Goal: Information Seeking & Learning: Learn about a topic

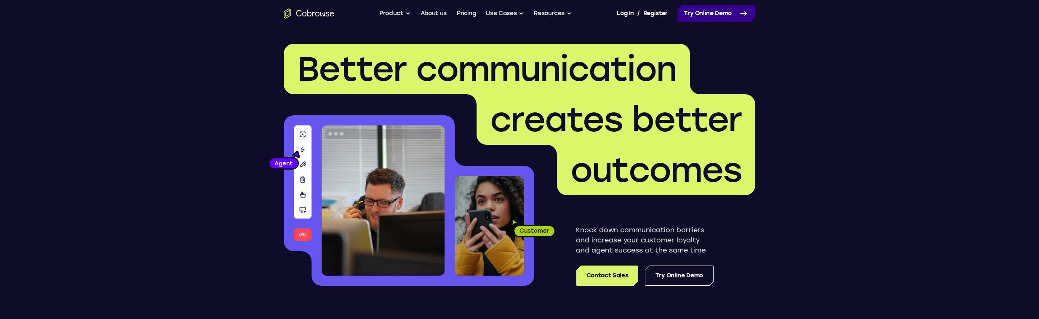
click at [696, 11] on link "Try Online Demo" at bounding box center [716, 13] width 78 height 17
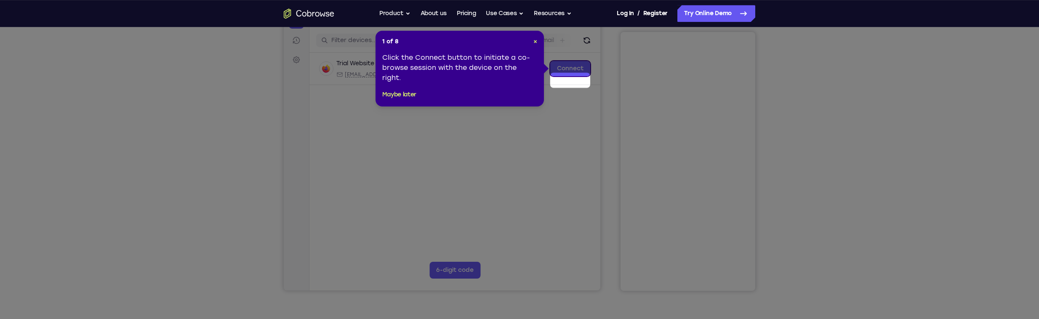
scroll to position [84, 0]
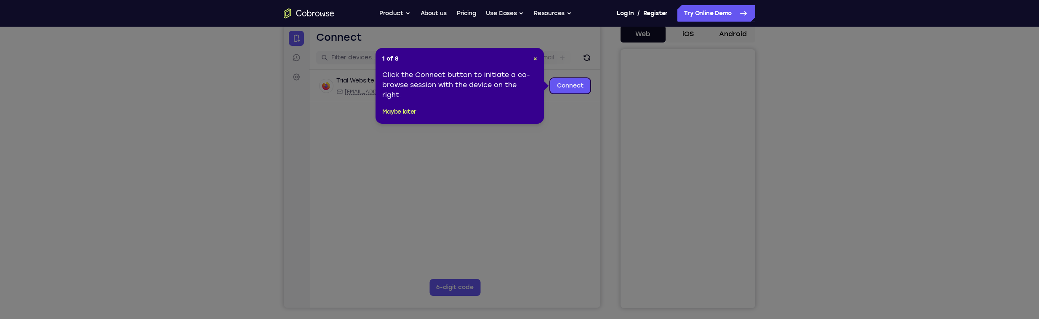
drag, startPoint x: 693, startPoint y: 45, endPoint x: 669, endPoint y: 49, distance: 24.9
click at [693, 45] on icon at bounding box center [522, 159] width 1045 height 319
click at [577, 90] on link "Connect" at bounding box center [570, 85] width 40 height 15
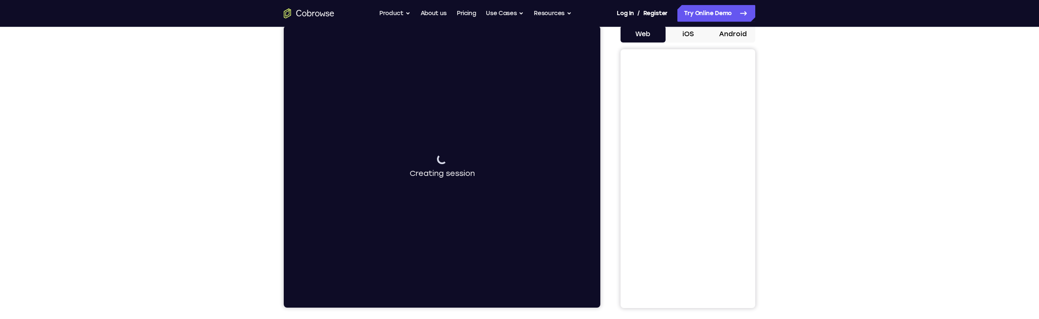
click at [684, 34] on button "iOS" at bounding box center [688, 34] width 45 height 17
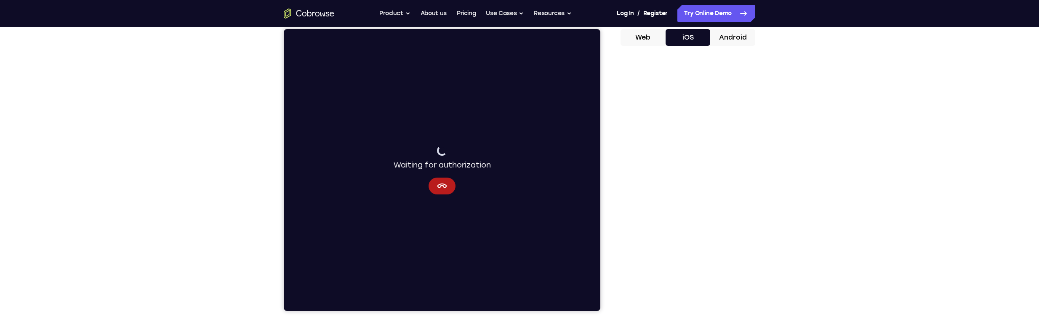
scroll to position [77, 0]
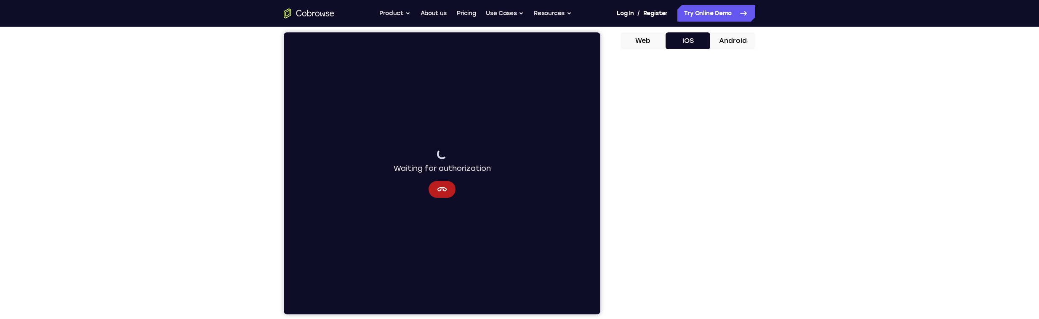
click at [439, 198] on div "Waiting for authorization" at bounding box center [442, 173] width 317 height 282
click at [442, 187] on icon "Cancel" at bounding box center [442, 189] width 10 height 5
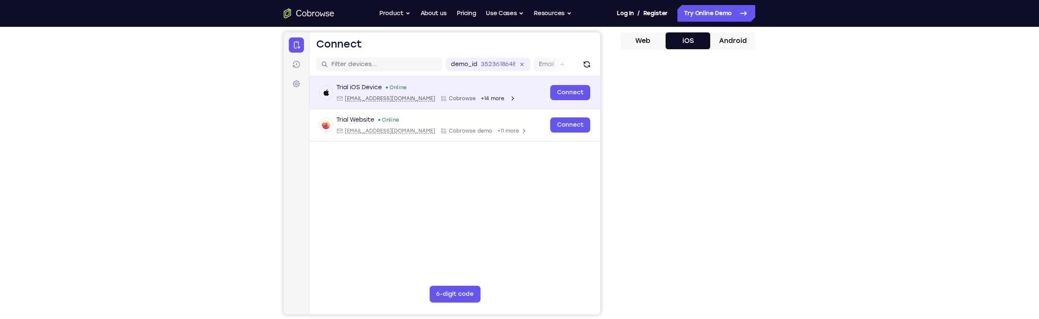
click at [481, 97] on span "+14 more" at bounding box center [493, 98] width 24 height 7
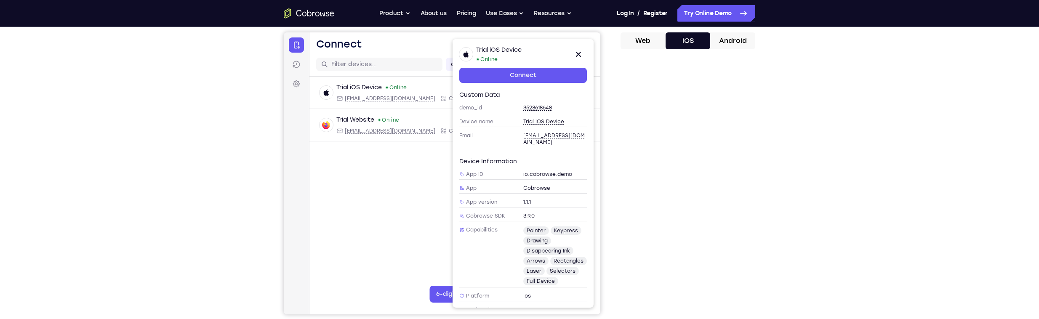
scroll to position [109, 0]
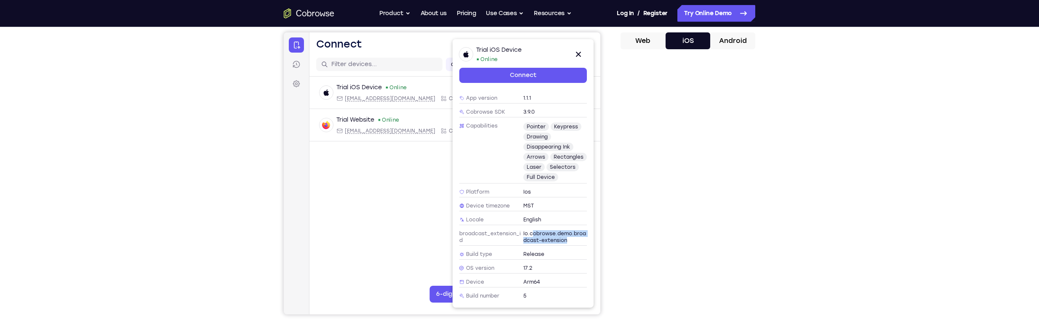
drag, startPoint x: 530, startPoint y: 233, endPoint x: 569, endPoint y: 244, distance: 39.7
click at [569, 244] on div "broadcast_extension_id Io.cobrowse.demo.broadcast-extension" at bounding box center [523, 236] width 128 height 17
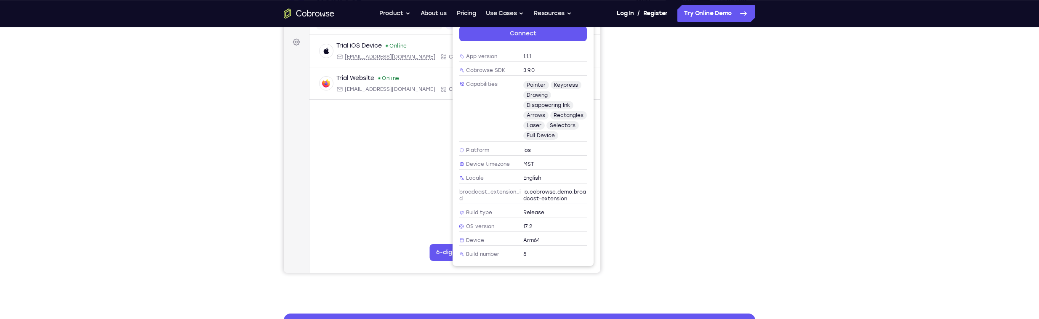
scroll to position [43, 0]
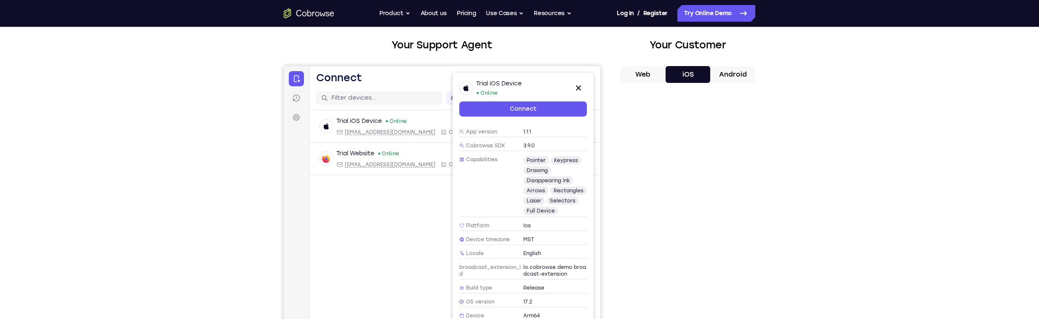
click at [407, 202] on div "Trial iOS Device Online ios@example.com Cobrowse +14 more ios@example.com Cobro…" at bounding box center [454, 162] width 291 height 105
click at [573, 91] on button "Close" at bounding box center [578, 87] width 17 height 17
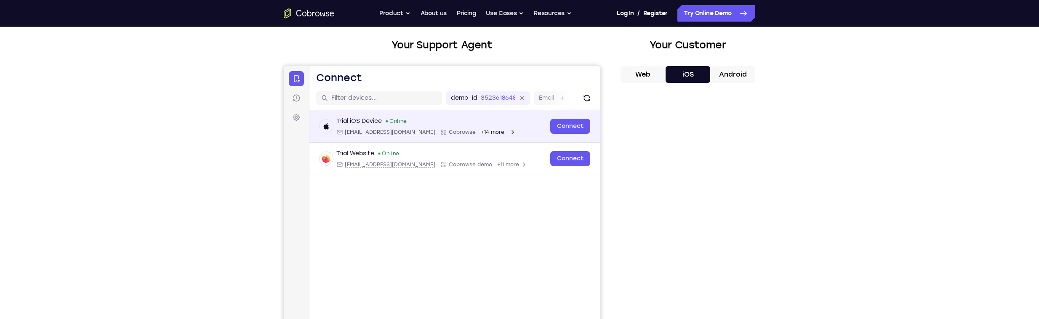
click at [481, 132] on span "+14 more" at bounding box center [493, 131] width 24 height 7
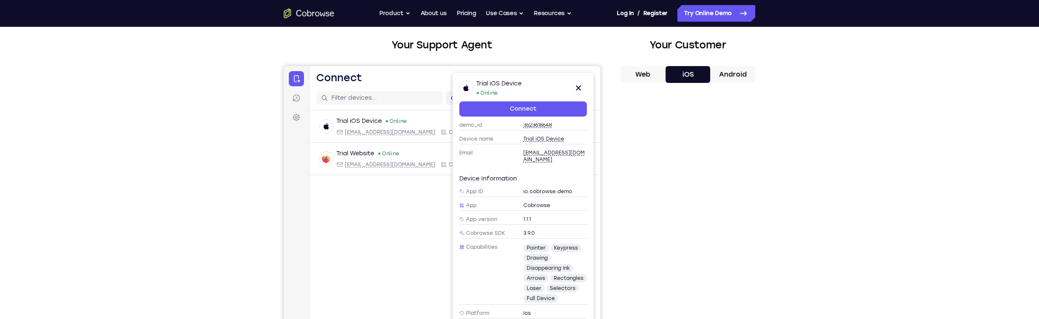
scroll to position [21, 0]
click at [572, 106] on link "Connect" at bounding box center [523, 108] width 128 height 15
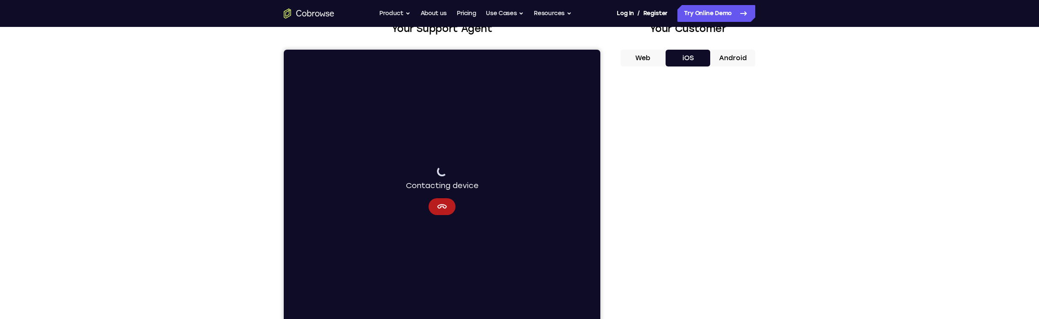
scroll to position [77, 0]
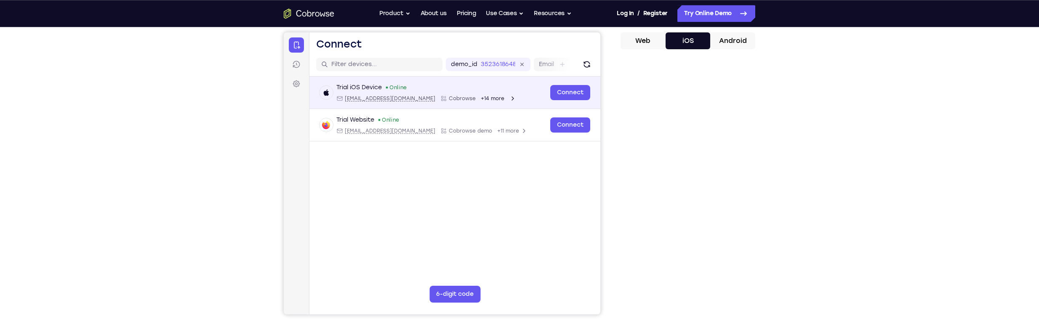
click at [567, 85] on div "Connect" at bounding box center [570, 92] width 40 height 19
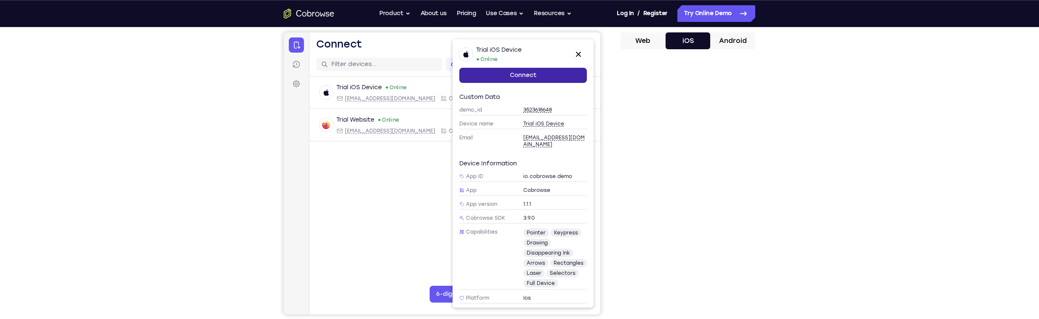
click at [538, 75] on link "Connect" at bounding box center [523, 75] width 128 height 15
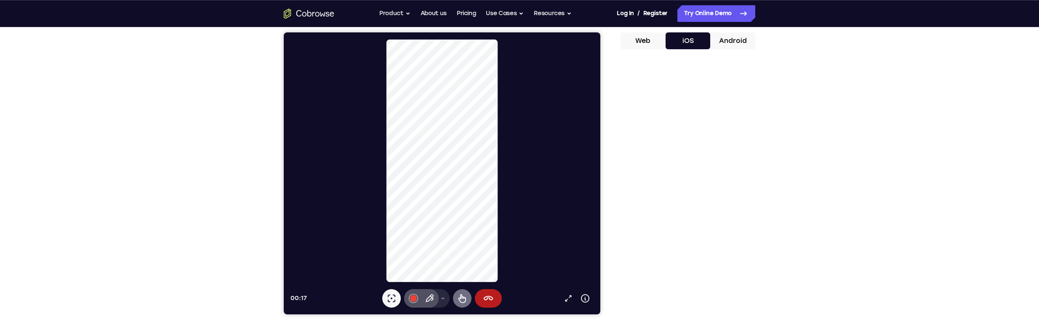
click at [463, 299] on icon at bounding box center [462, 298] width 8 height 9
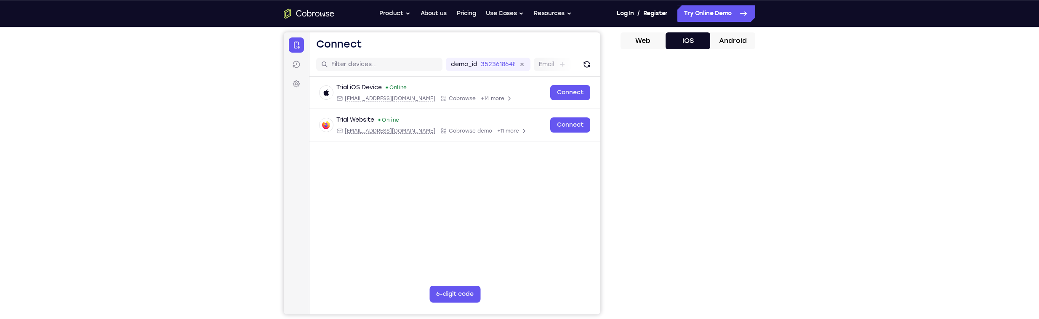
click at [314, 14] on icon "Go to the home page" at bounding box center [309, 13] width 51 height 10
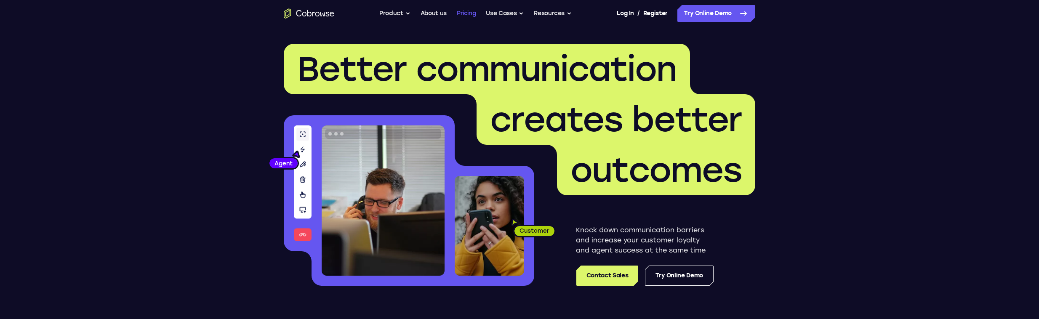
click at [472, 11] on link "Pricing" at bounding box center [466, 13] width 19 height 17
